Goal: Navigation & Orientation: Find specific page/section

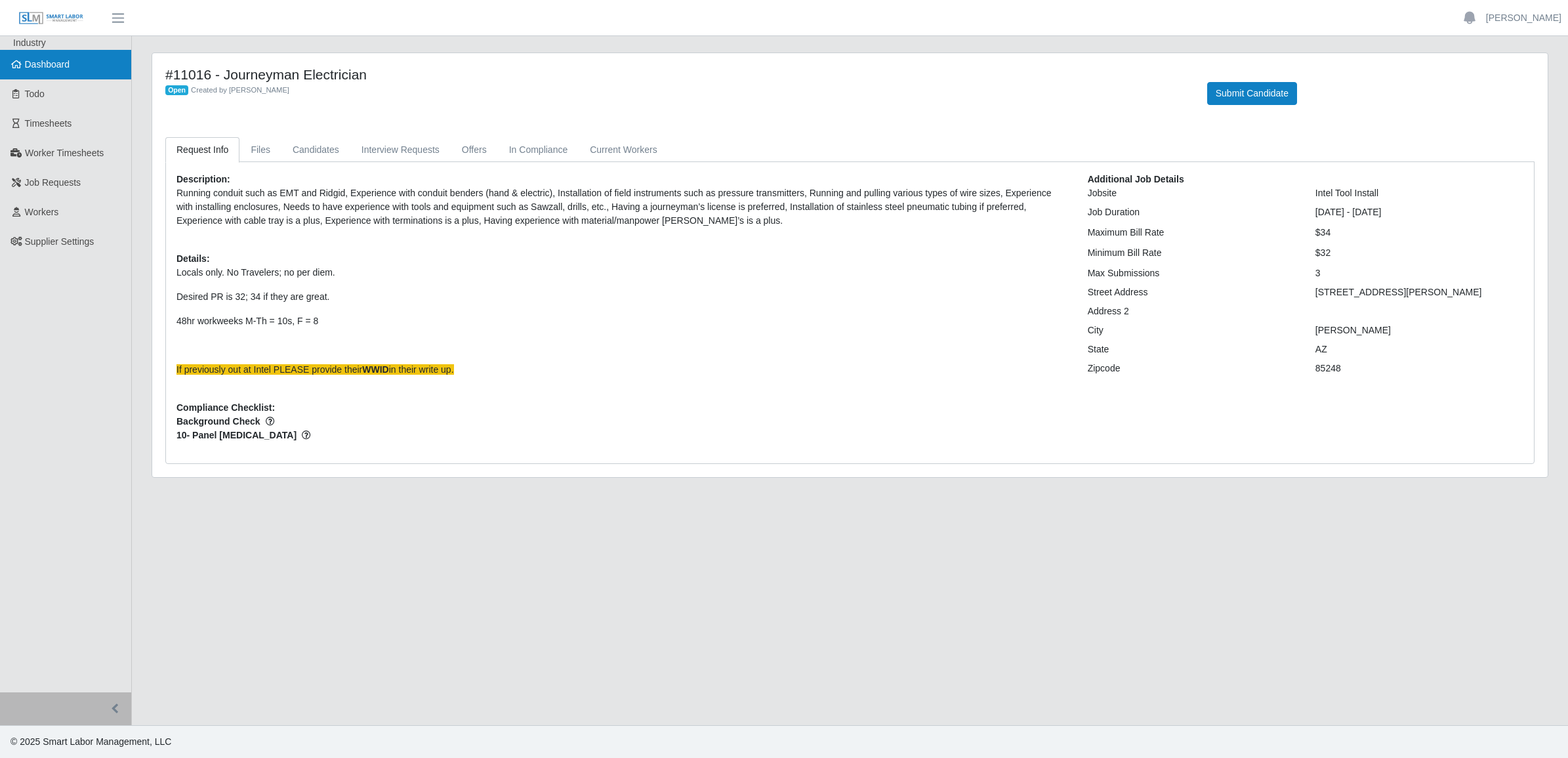
click at [43, 66] on span "Dashboard" at bounding box center [48, 65] width 45 height 11
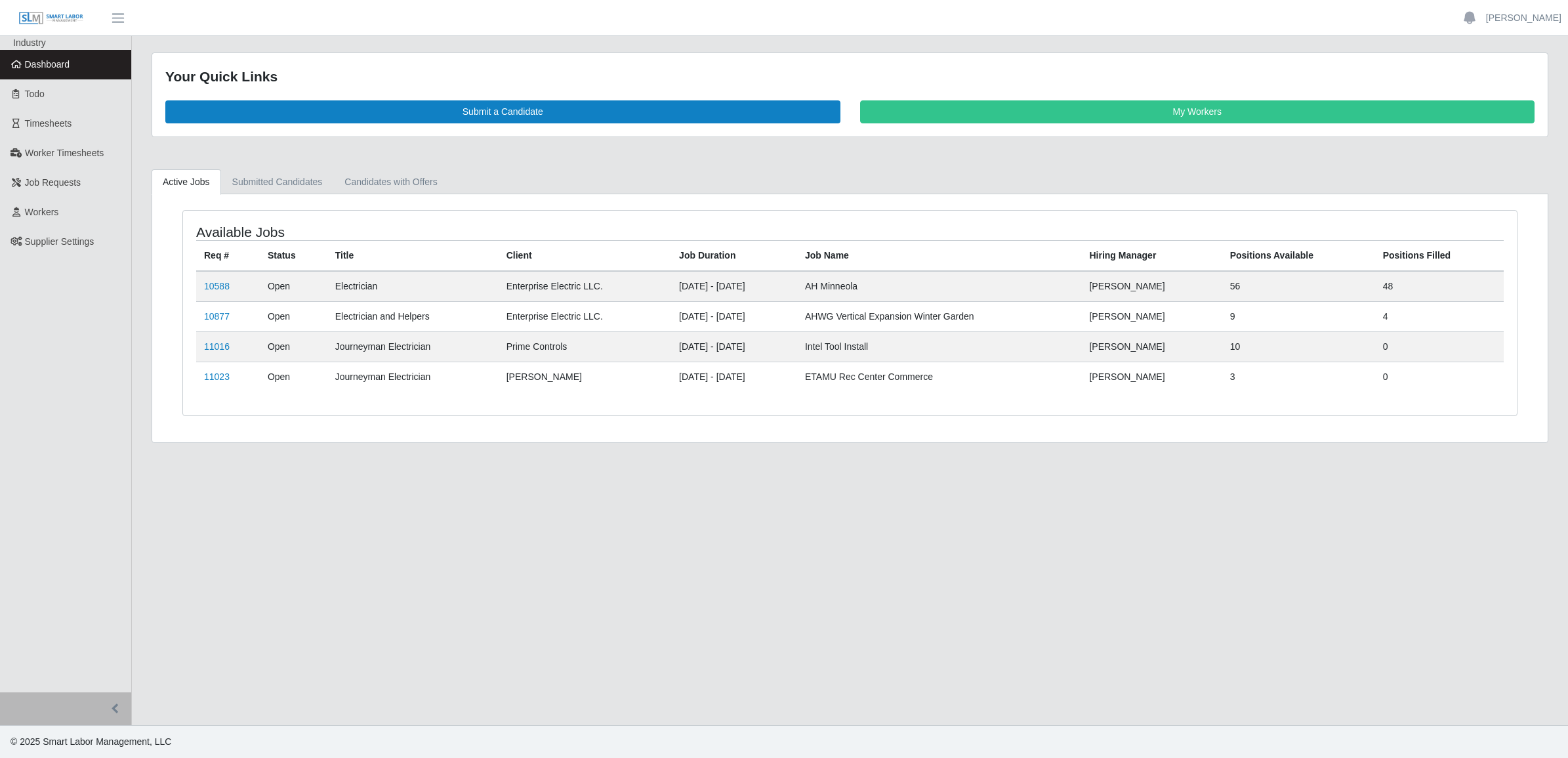
click at [55, 59] on span "Dashboard" at bounding box center [48, 65] width 45 height 11
click at [28, 81] on link "Todo" at bounding box center [65, 93] width 131 height 30
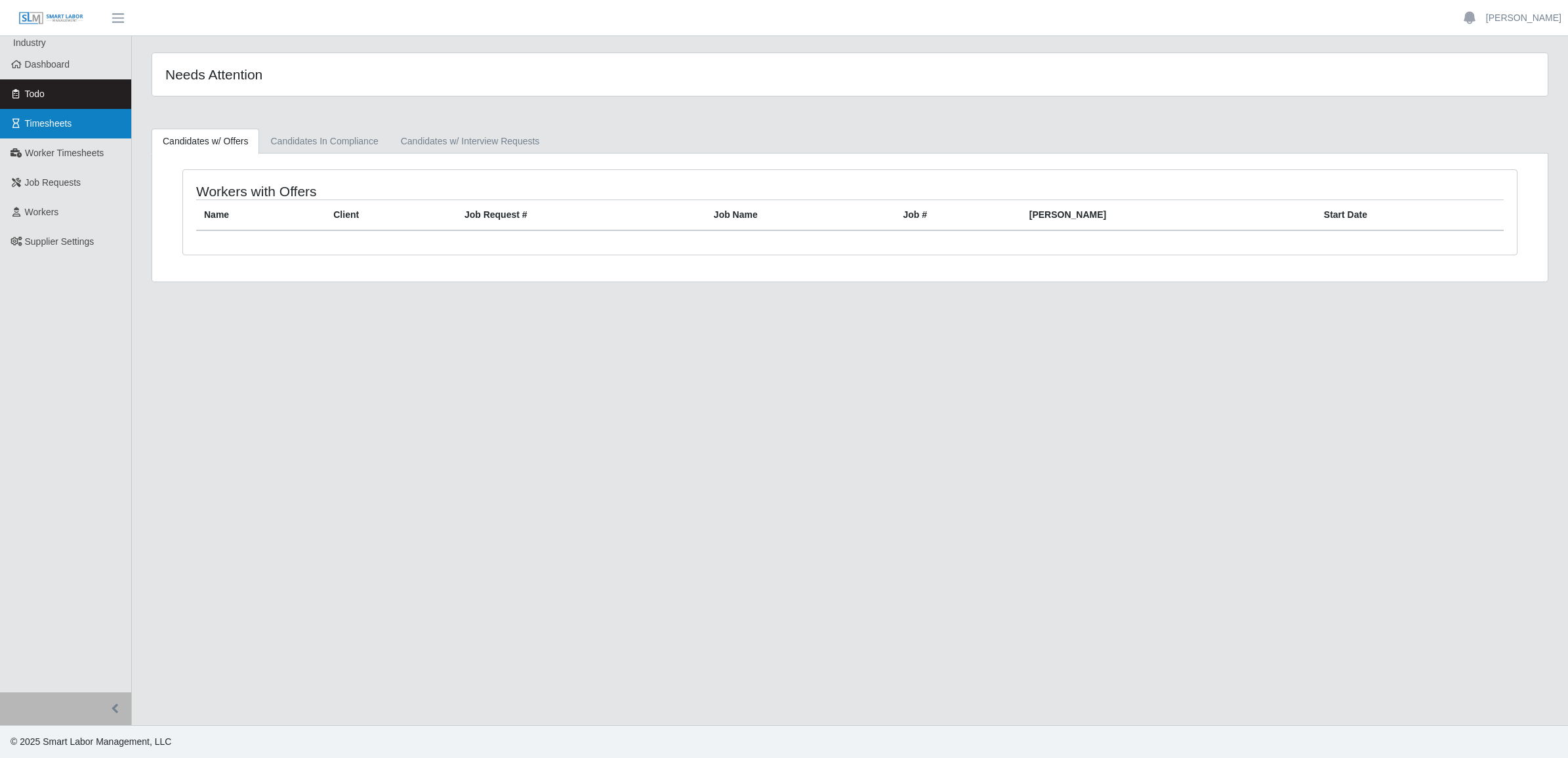
click at [48, 118] on span "Timesheets" at bounding box center [48, 124] width 48 height 11
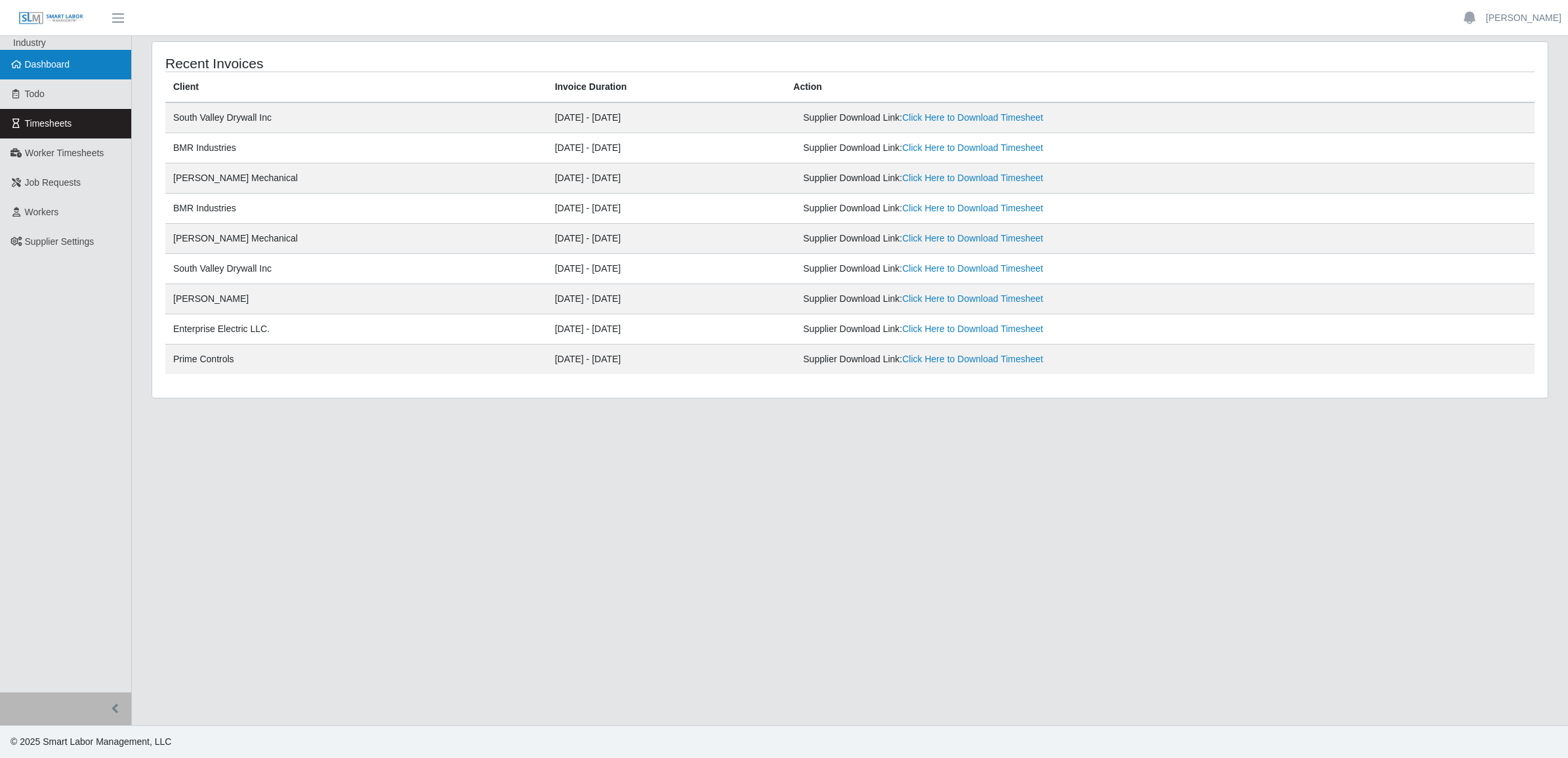
click at [44, 69] on span "Dashboard" at bounding box center [48, 65] width 45 height 11
